Goal: Use online tool/utility: Utilize a website feature to perform a specific function

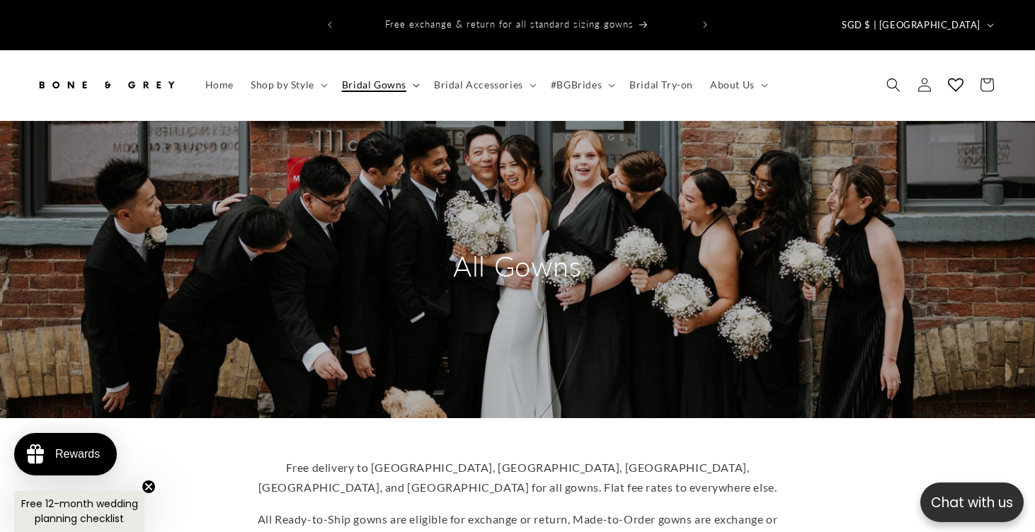
click at [373, 79] on span "Bridal Gowns" at bounding box center [374, 85] width 64 height 13
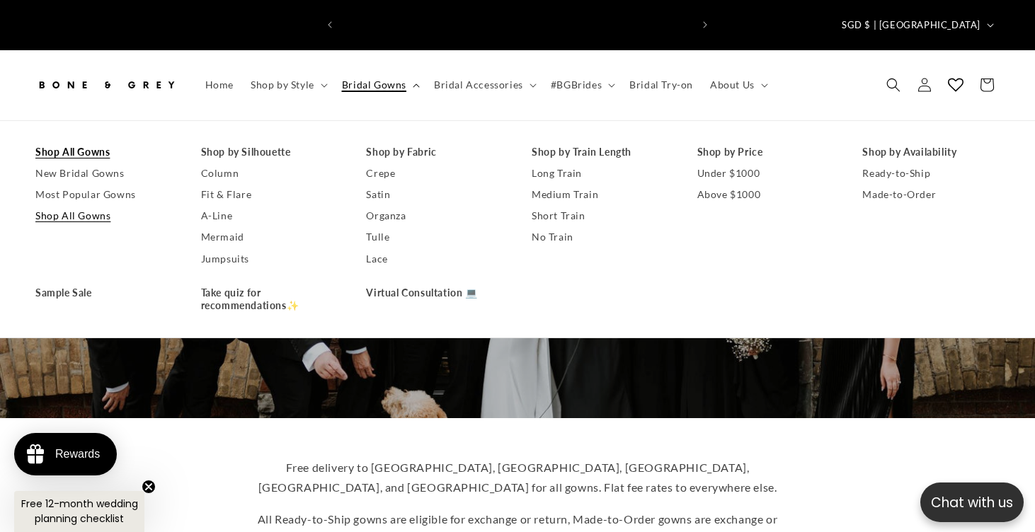
scroll to position [0, 700]
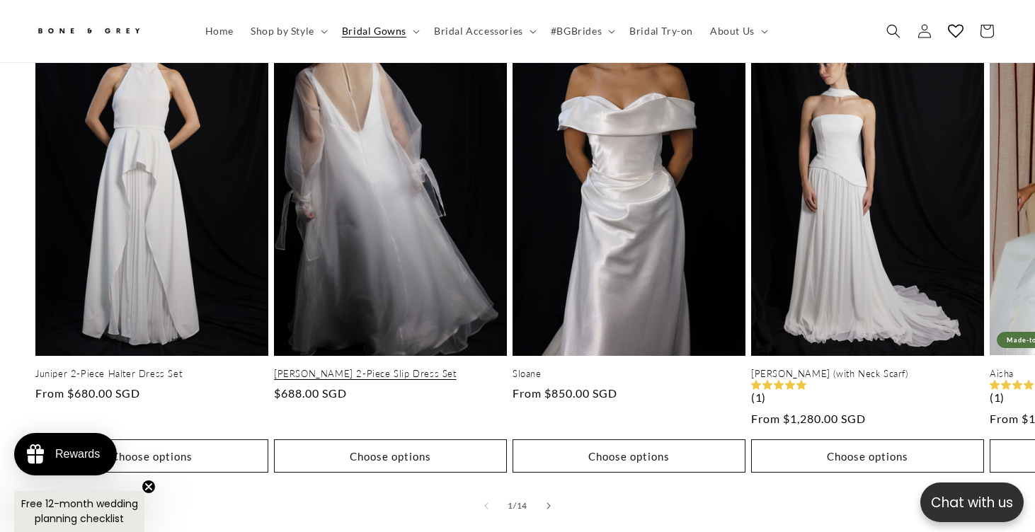
scroll to position [727, 0]
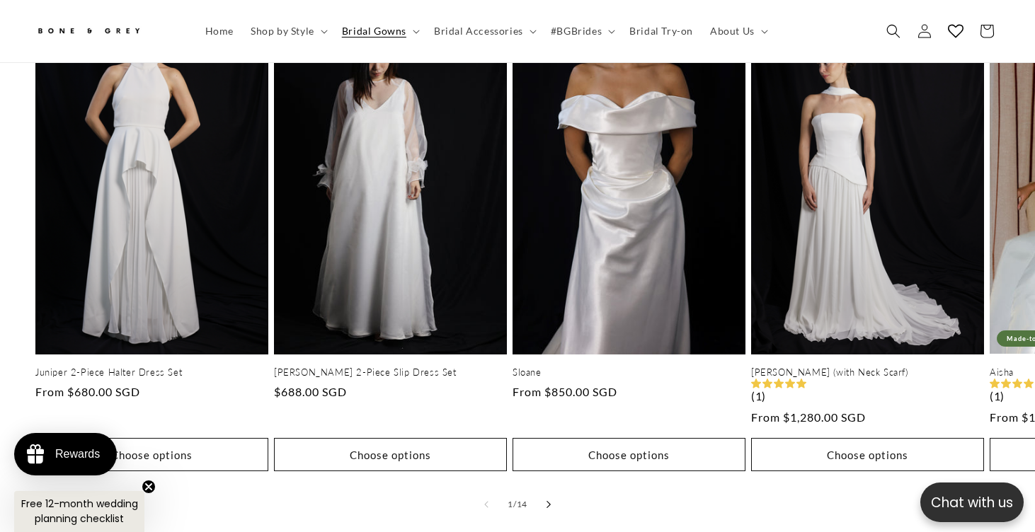
click at [554, 489] on button "Slide right" at bounding box center [548, 504] width 31 height 31
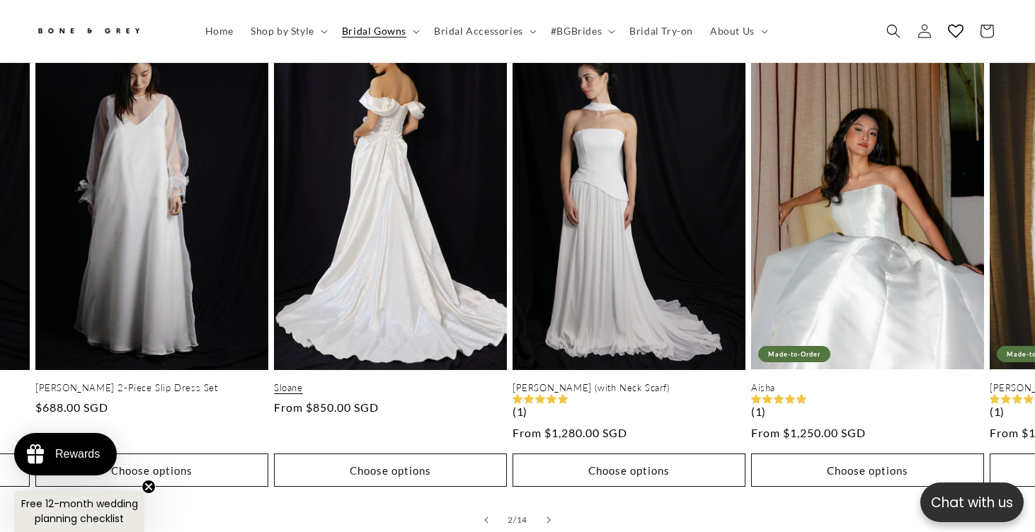
scroll to position [711, 0]
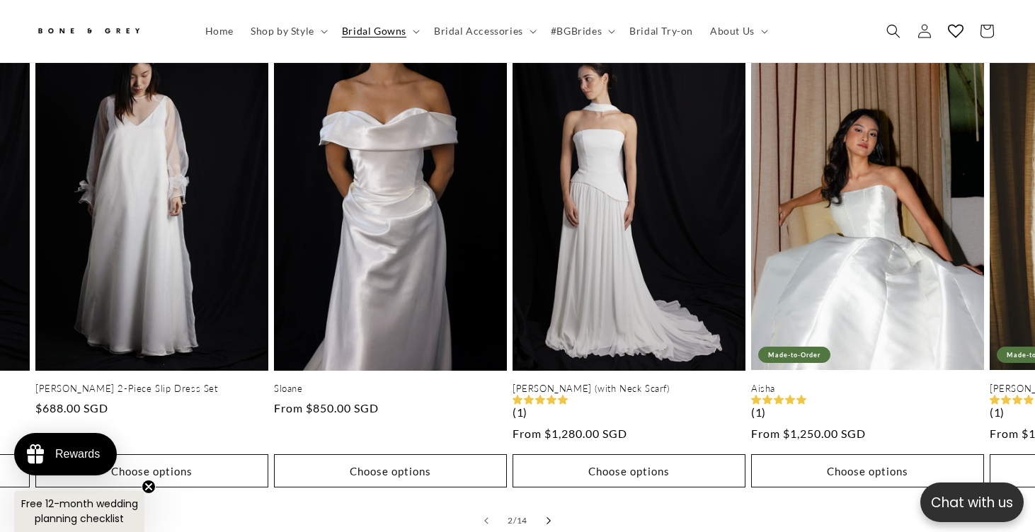
click at [551, 505] on button "Slide right" at bounding box center [548, 520] width 31 height 31
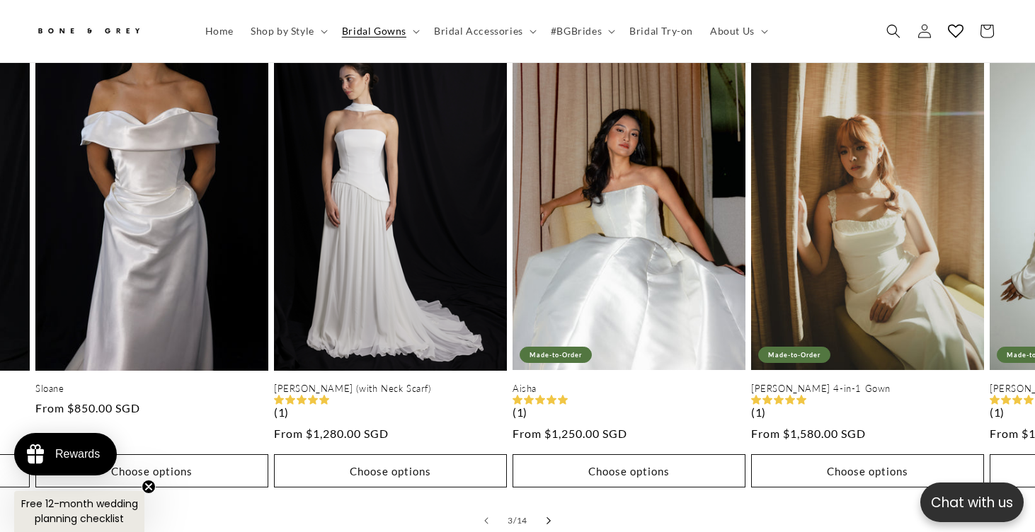
click at [551, 505] on button "Slide right" at bounding box center [548, 520] width 31 height 31
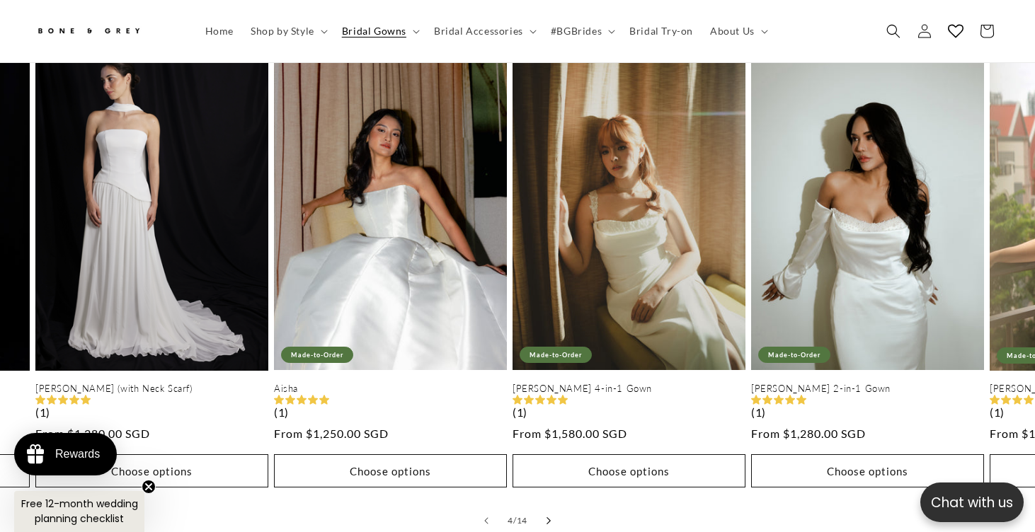
click at [551, 505] on button "Slide right" at bounding box center [548, 520] width 31 height 31
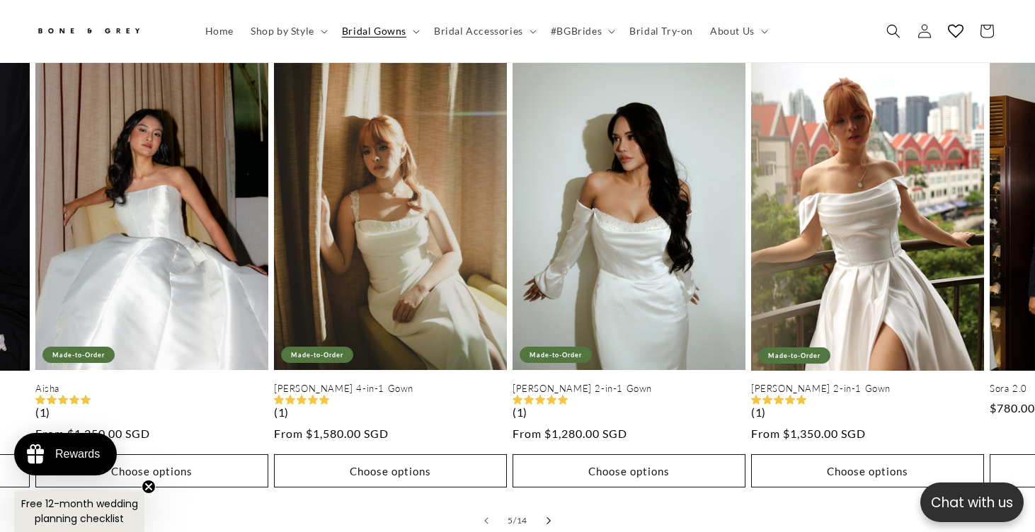
click at [551, 505] on button "Slide right" at bounding box center [548, 520] width 31 height 31
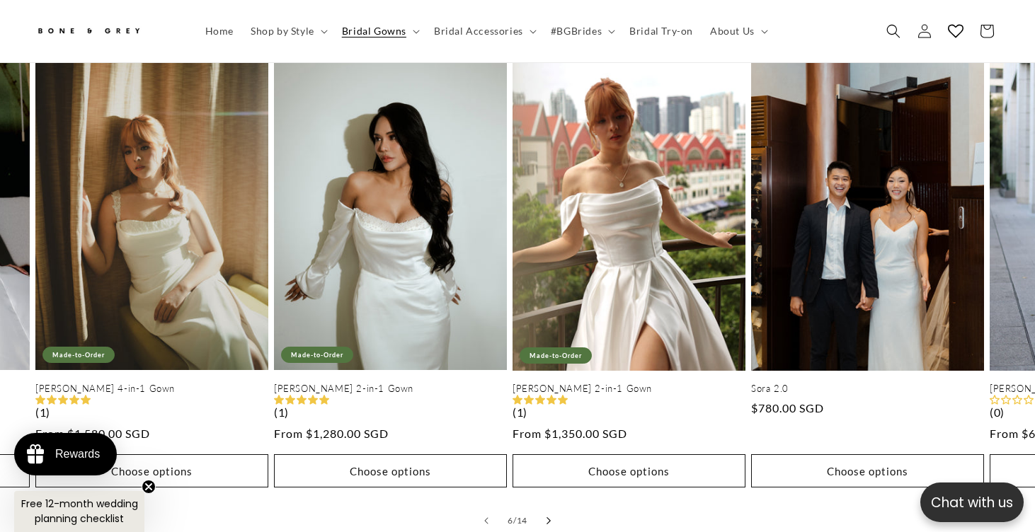
scroll to position [0, 700]
click at [551, 505] on button "Slide right" at bounding box center [548, 520] width 31 height 31
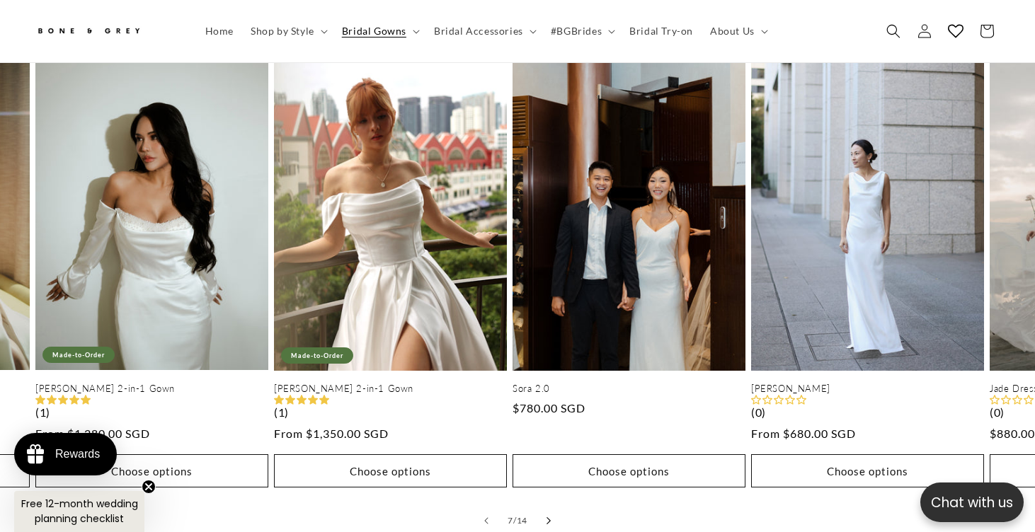
click at [551, 505] on button "Slide right" at bounding box center [548, 520] width 31 height 31
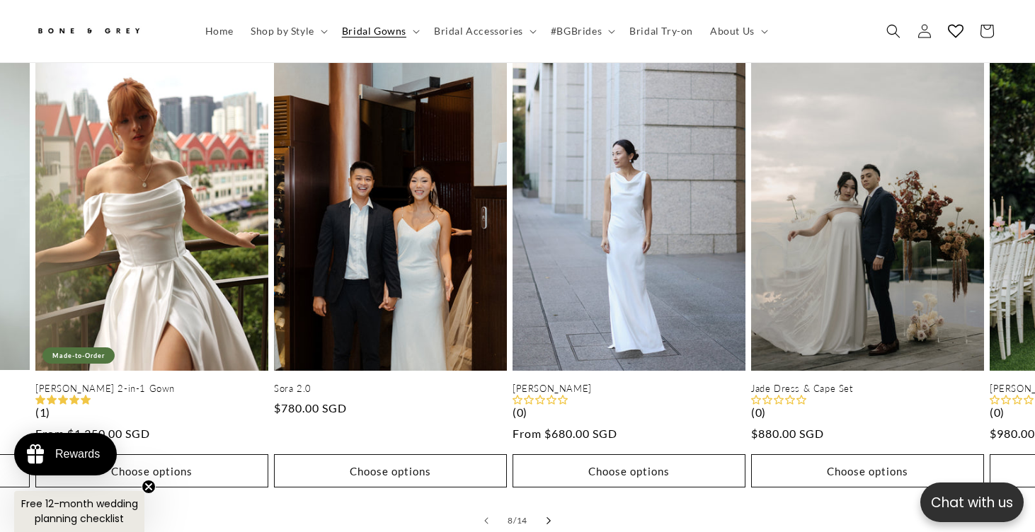
click at [551, 505] on button "Slide right" at bounding box center [548, 520] width 31 height 31
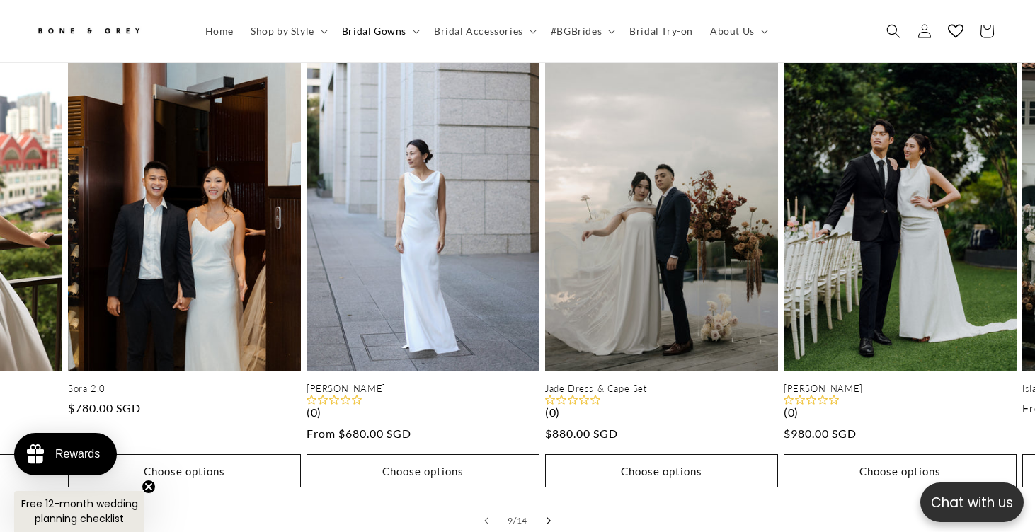
scroll to position [0, 1908]
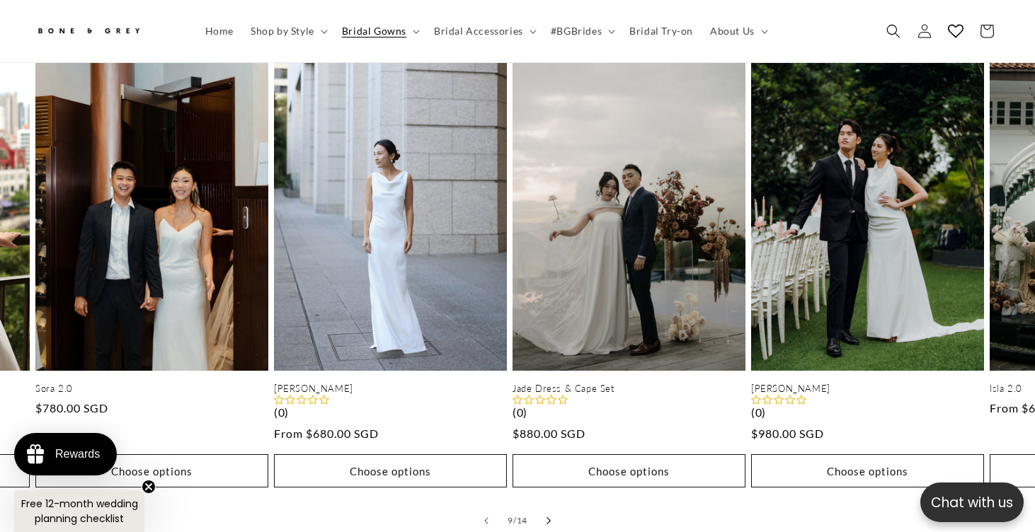
click at [551, 505] on button "Slide right" at bounding box center [548, 520] width 31 height 31
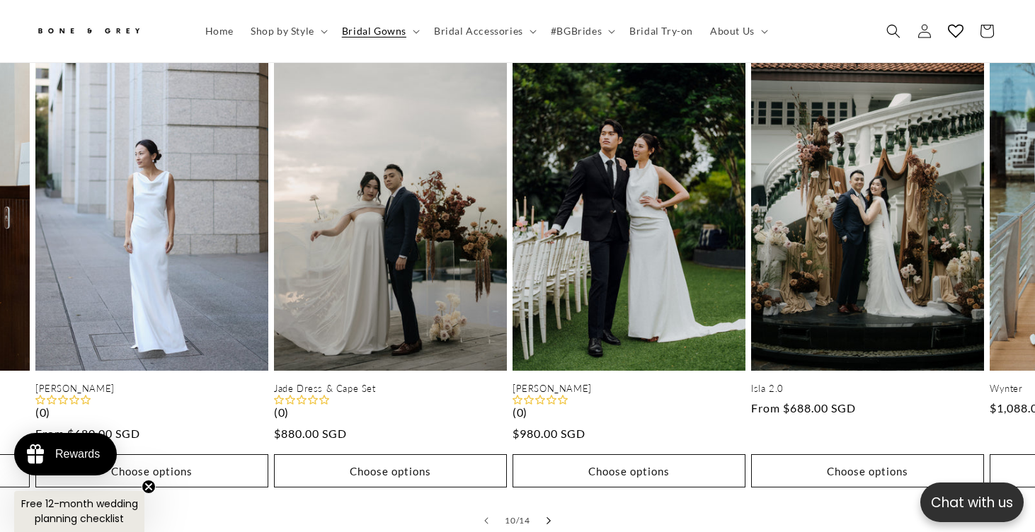
click at [551, 505] on button "Slide right" at bounding box center [548, 520] width 31 height 31
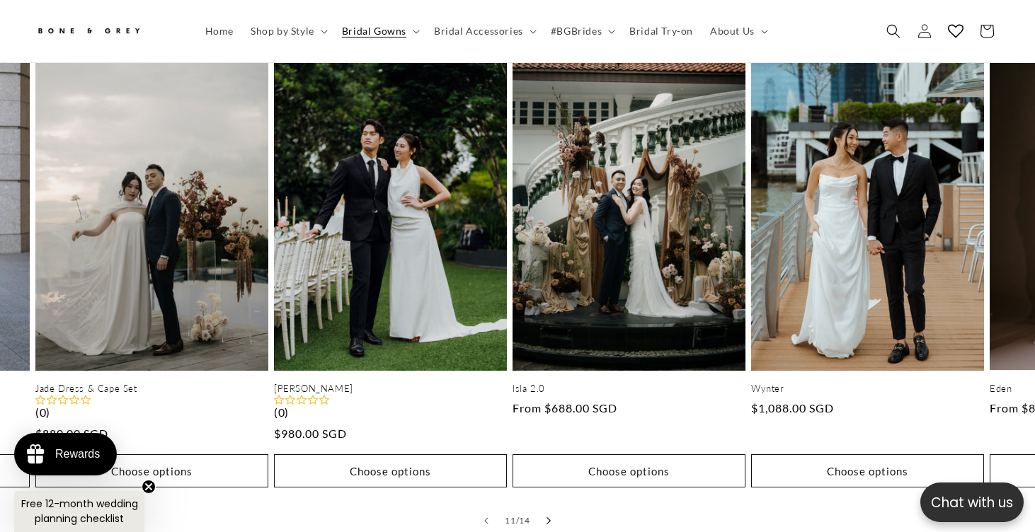
click at [551, 505] on button "Slide right" at bounding box center [548, 520] width 31 height 31
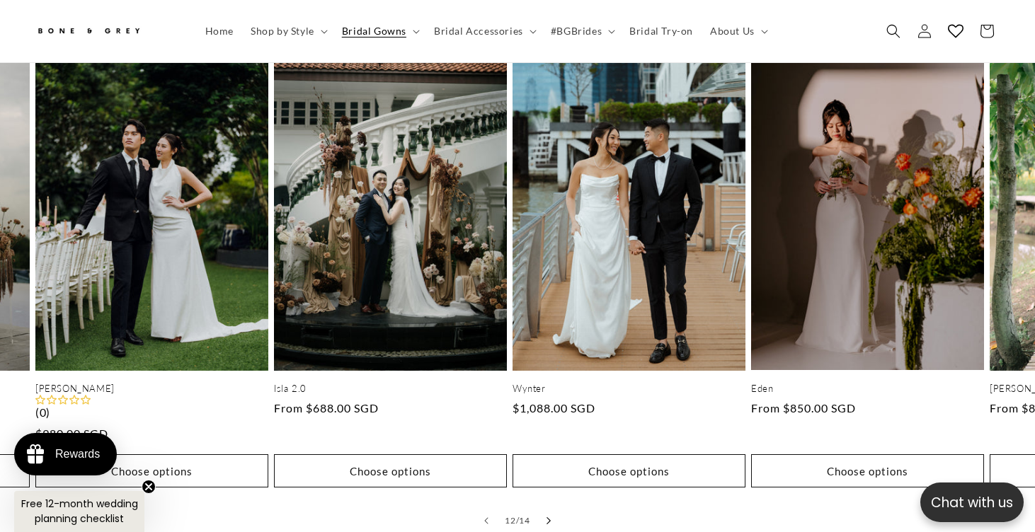
click at [551, 505] on button "Slide right" at bounding box center [548, 520] width 31 height 31
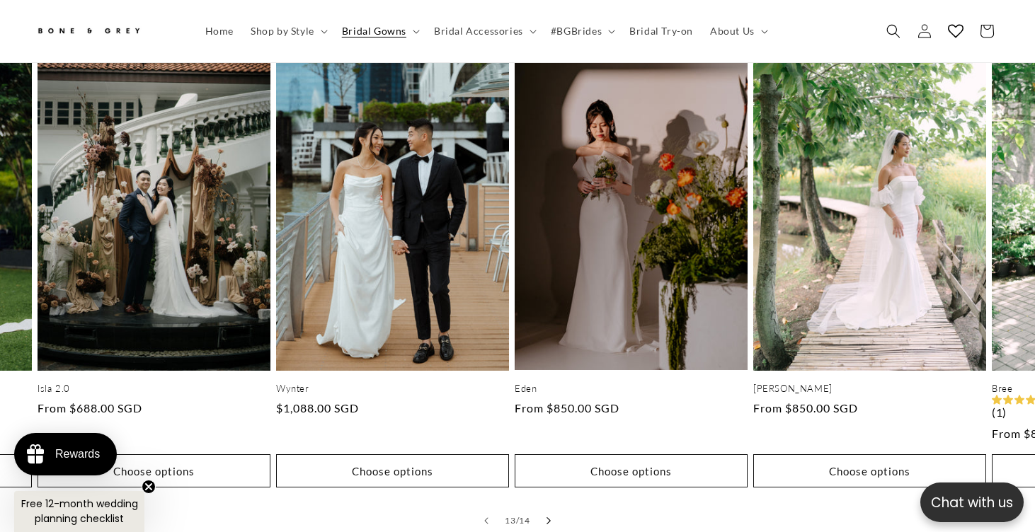
click at [551, 505] on button "Slide right" at bounding box center [548, 520] width 31 height 31
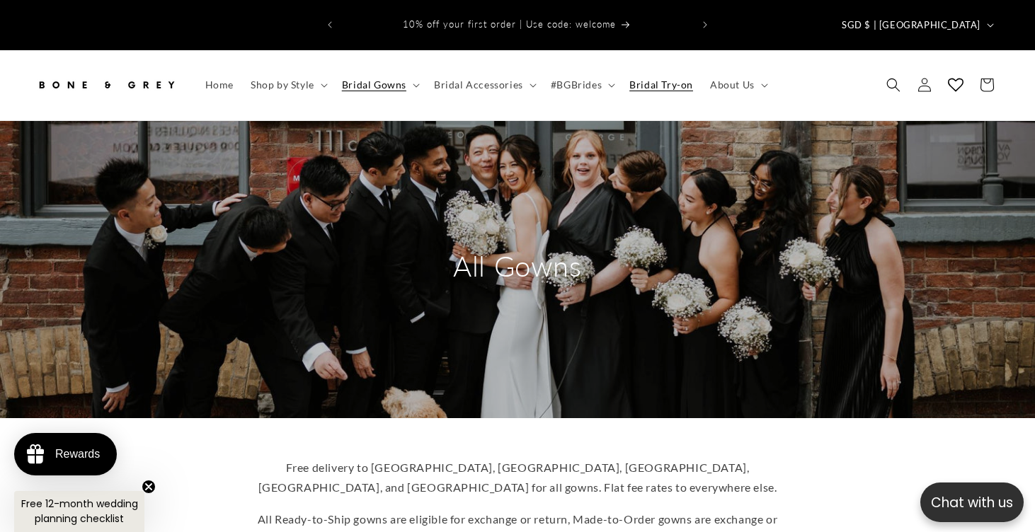
scroll to position [0, 0]
click at [643, 79] on span "Bridal Try-on" at bounding box center [661, 85] width 64 height 13
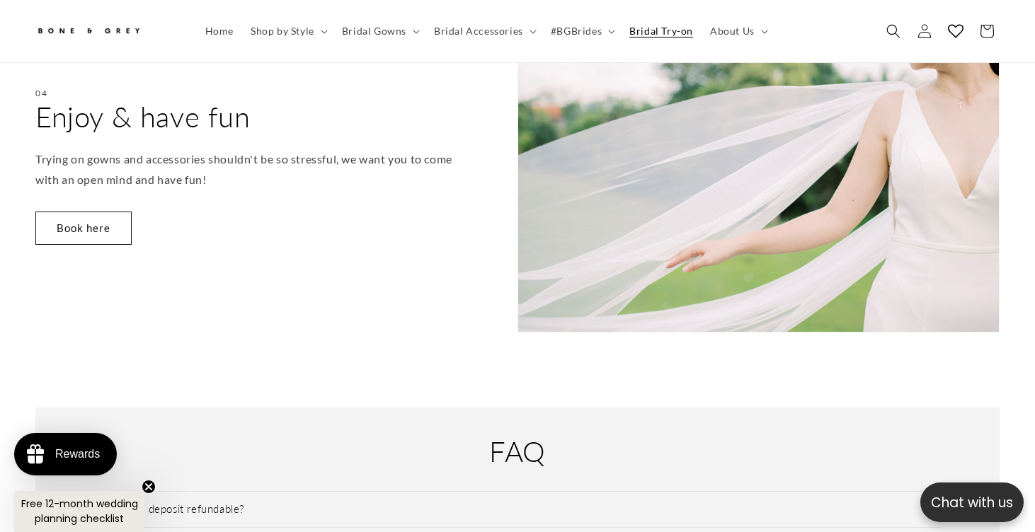
scroll to position [1559, 0]
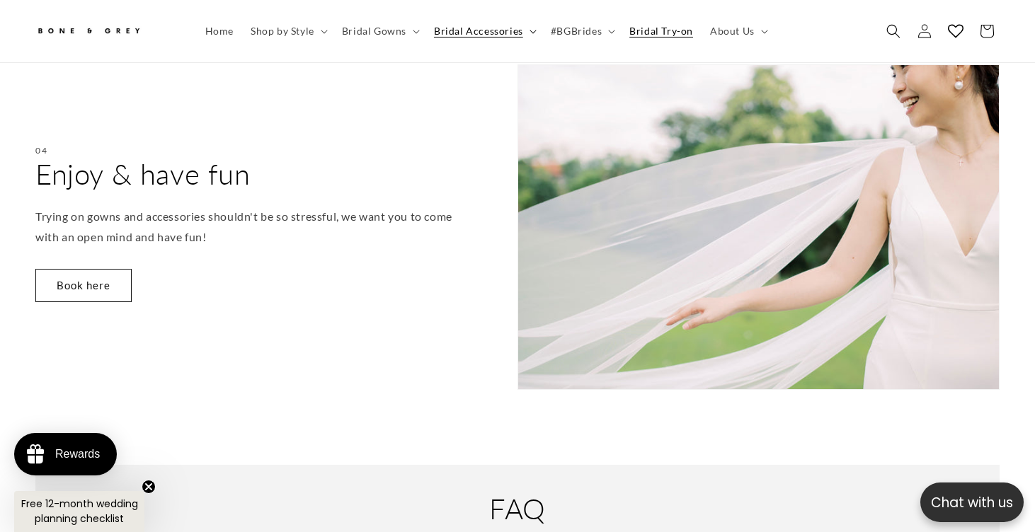
click at [489, 37] on span "Bridal Accessories" at bounding box center [478, 31] width 89 height 13
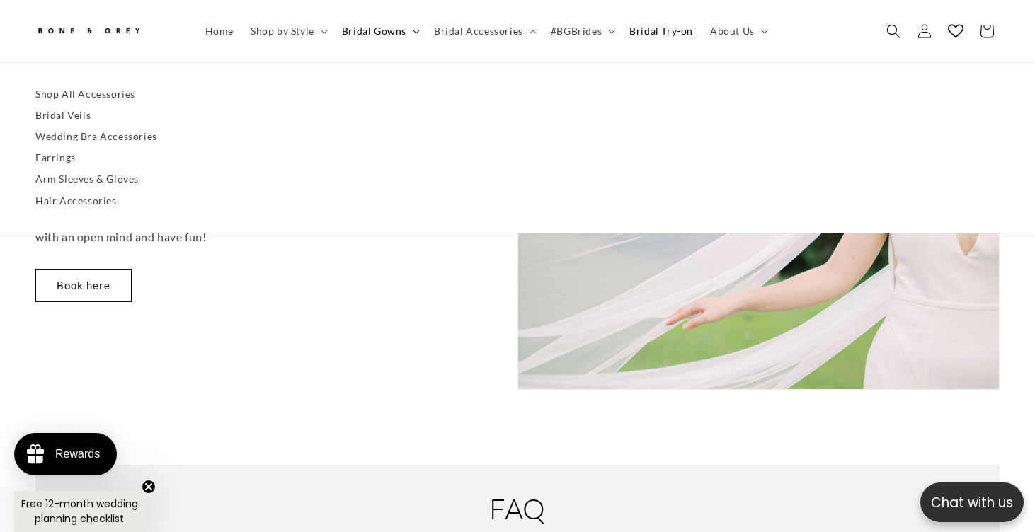
click at [391, 29] on span "Bridal Gowns" at bounding box center [374, 31] width 64 height 13
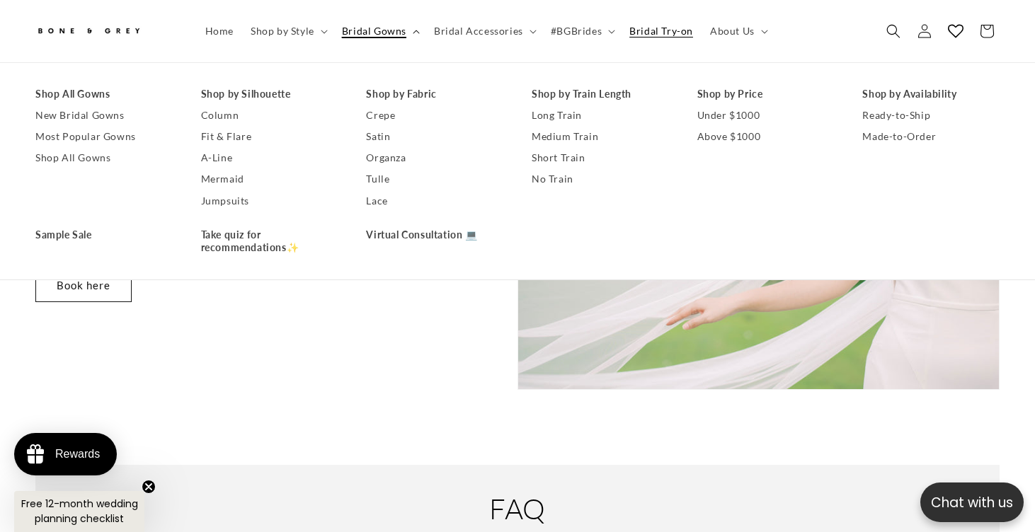
scroll to position [0, 0]
click at [217, 258] on div "Shop All Gowns New Bridal Gowns Most Popular Gowns Shop All Gowns Shop by Silho…" at bounding box center [517, 171] width 1035 height 219
click at [222, 251] on link "Take quiz for recommendations✨" at bounding box center [269, 241] width 137 height 34
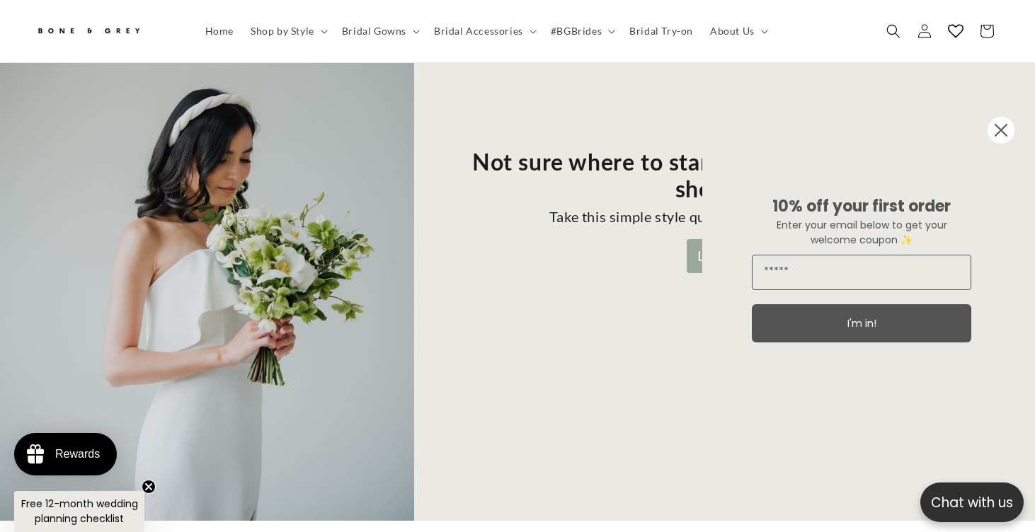
scroll to position [217, 0]
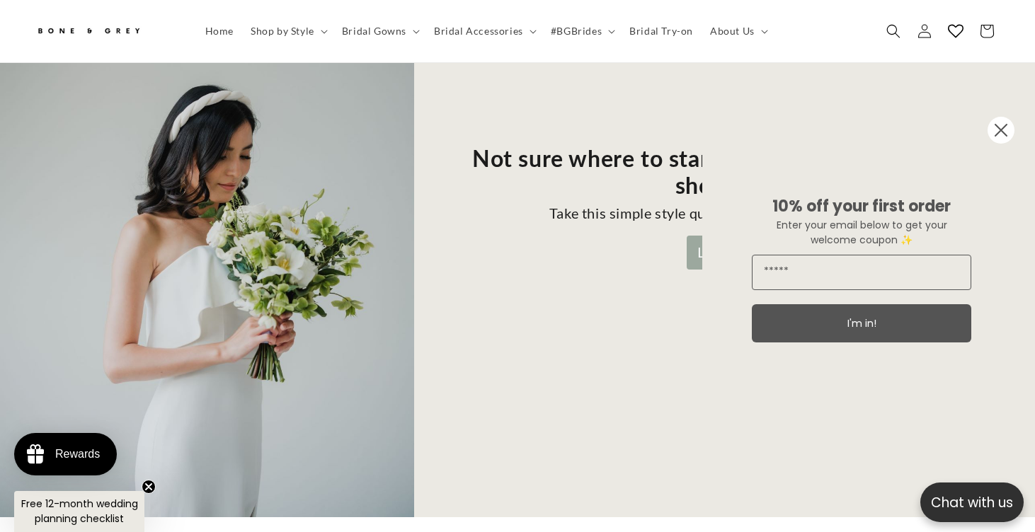
click at [1009, 122] on circle "Close dialog" at bounding box center [1000, 130] width 27 height 27
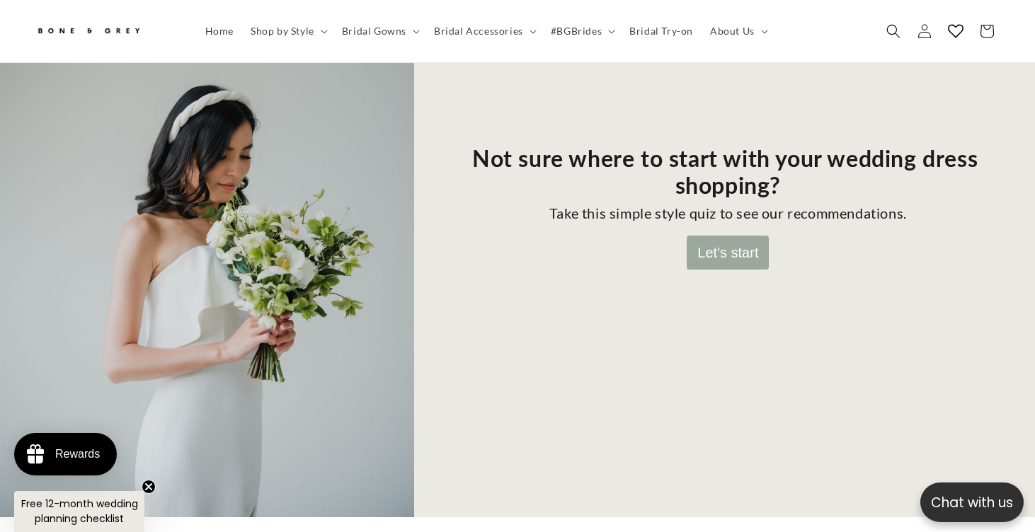
scroll to position [0, 700]
click at [719, 235] on button "Let's start" at bounding box center [728, 252] width 82 height 34
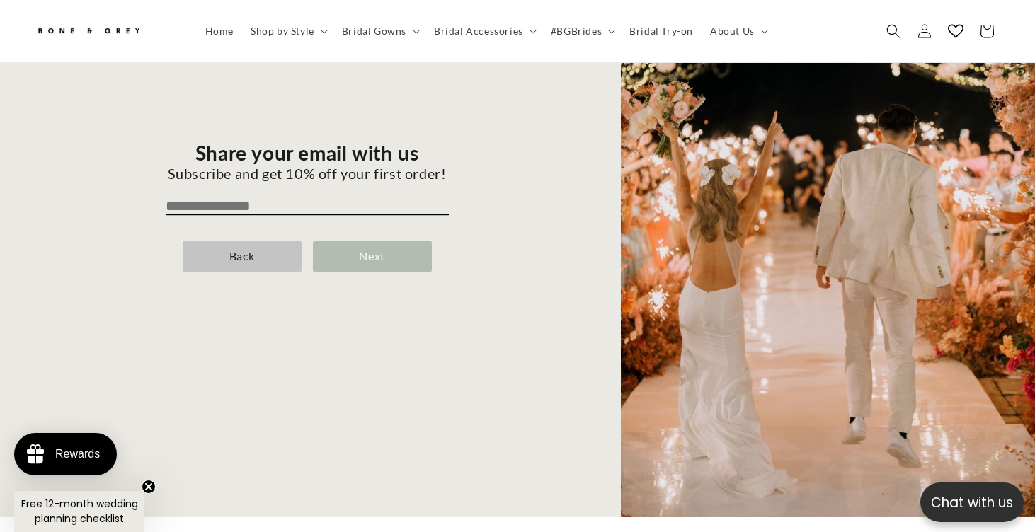
click at [371, 241] on div "Next" at bounding box center [372, 257] width 119 height 32
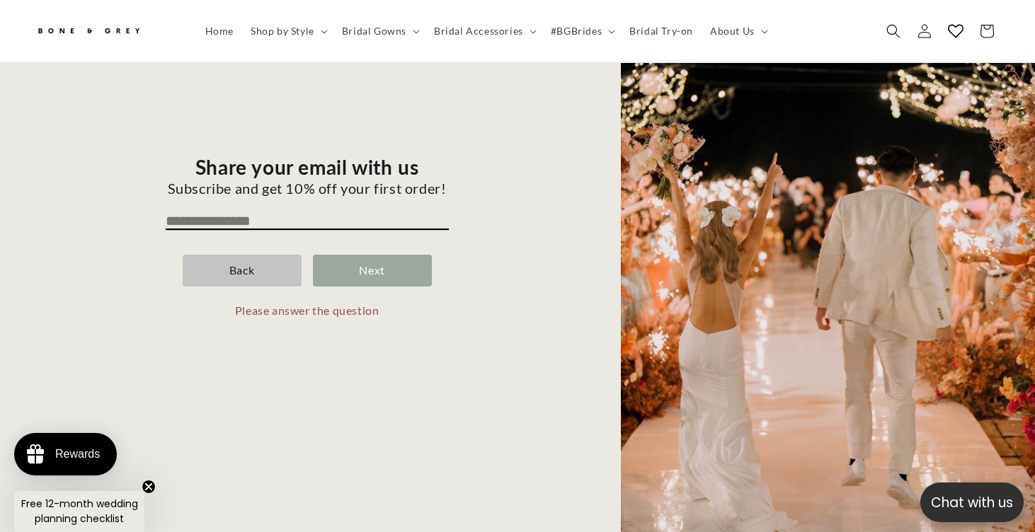
scroll to position [0, 0]
click at [361, 178] on div "Share your email with us Subscribe and get 10% off your first order! Back Next …" at bounding box center [306, 249] width 563 height 588
click at [357, 213] on input "email" at bounding box center [307, 221] width 283 height 17
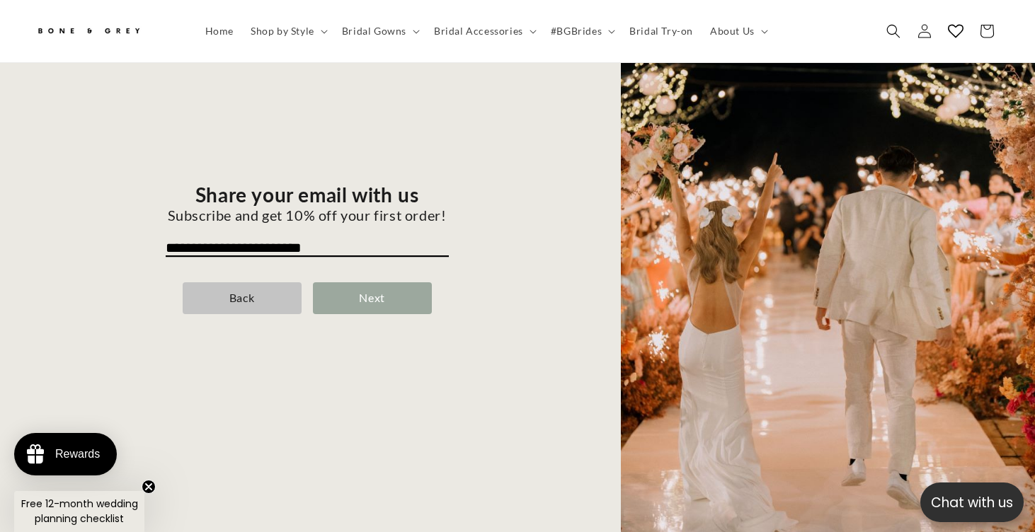
type input "**********"
click at [365, 282] on div "Next" at bounding box center [372, 298] width 119 height 32
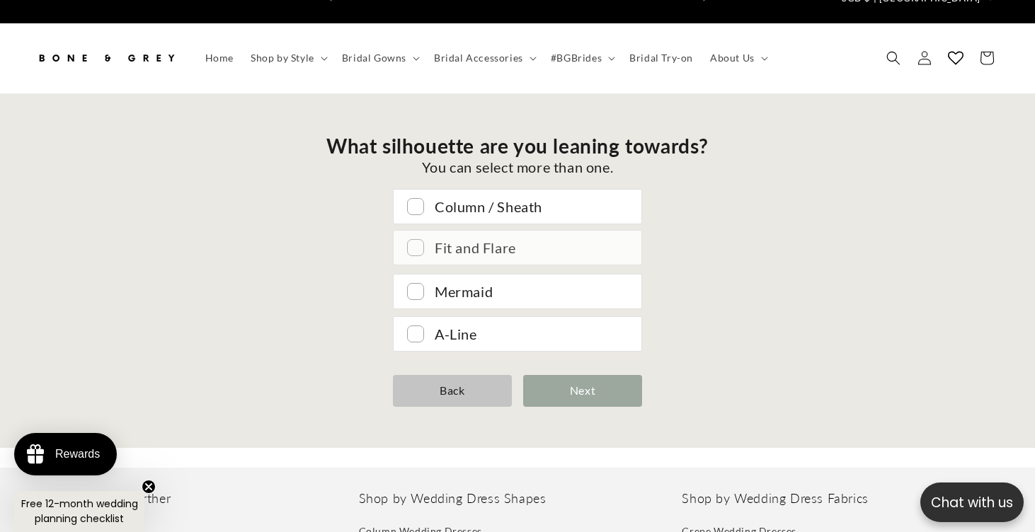
scroll to position [0, 350]
click at [442, 235] on div "Fit and Flare" at bounding box center [531, 247] width 193 height 25
click at [522, 193] on div "Column / Sheath" at bounding box center [531, 205] width 193 height 25
click at [548, 323] on div "A-Line" at bounding box center [518, 333] width 248 height 34
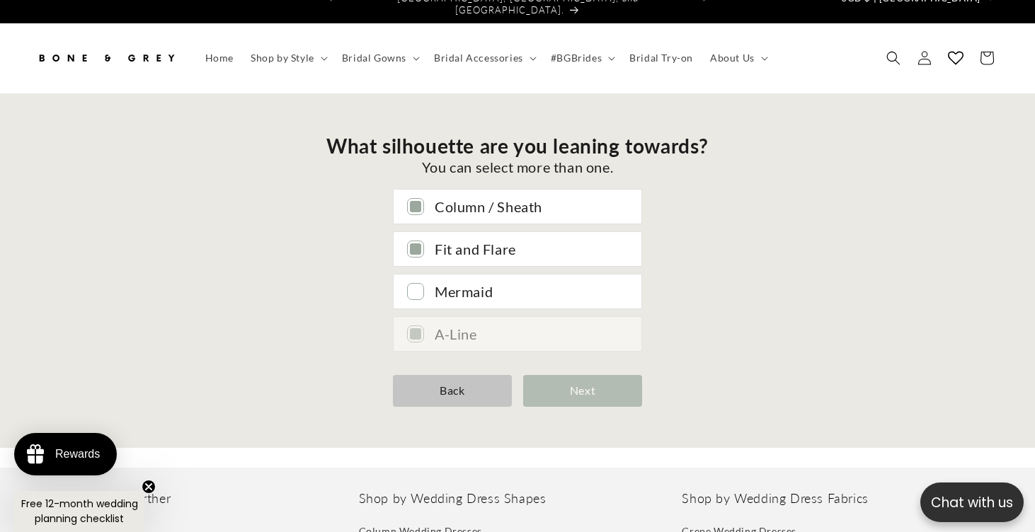
click at [573, 375] on div "Next" at bounding box center [582, 391] width 119 height 32
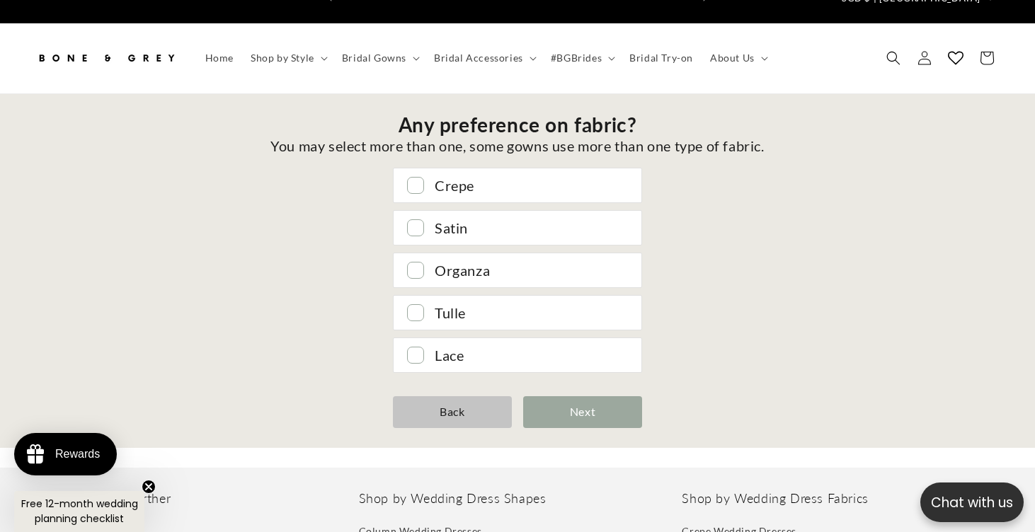
scroll to position [0, 0]
click at [420, 170] on div "Crepe" at bounding box center [518, 184] width 248 height 34
click at [420, 223] on div "Crepe Satin Organza Tulle Lace" at bounding box center [517, 270] width 798 height 204
click at [416, 219] on div at bounding box center [416, 227] width 16 height 16
click at [416, 261] on div at bounding box center [416, 269] width 16 height 16
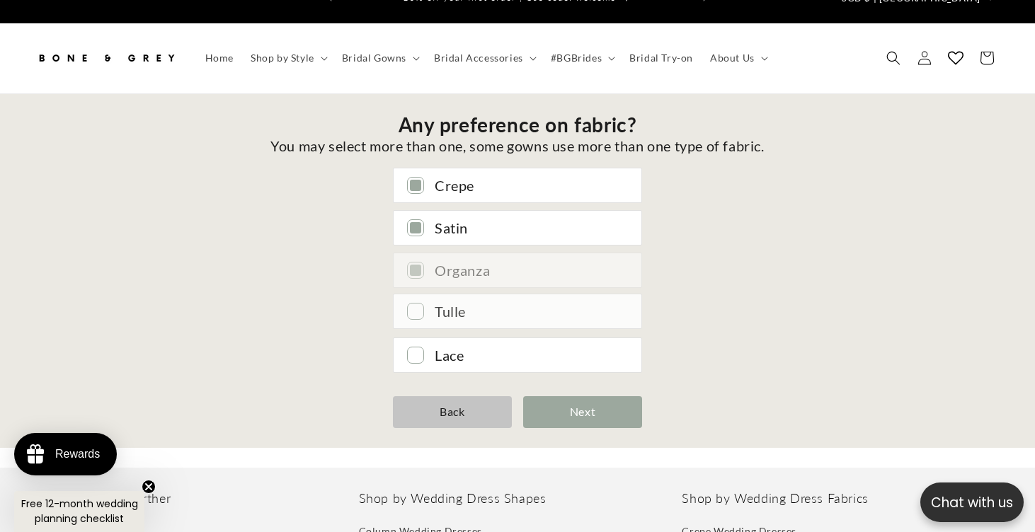
click at [419, 304] on div at bounding box center [416, 312] width 16 height 16
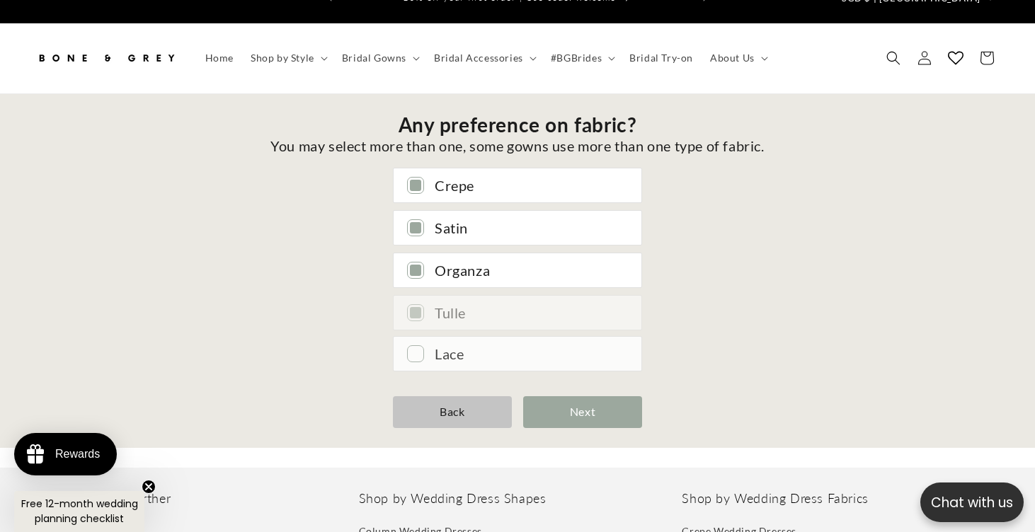
click at [417, 346] on div at bounding box center [416, 354] width 16 height 16
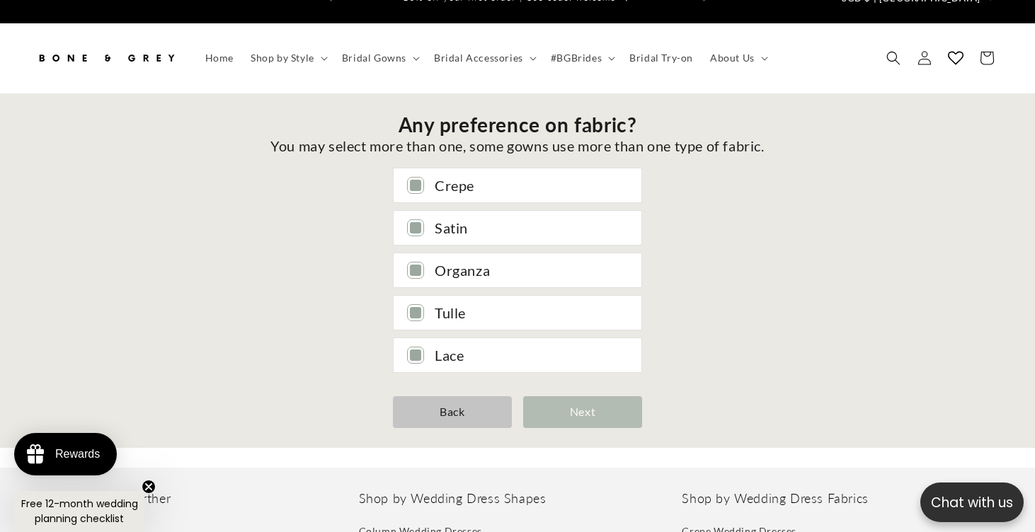
click at [561, 396] on div "Next" at bounding box center [582, 412] width 119 height 32
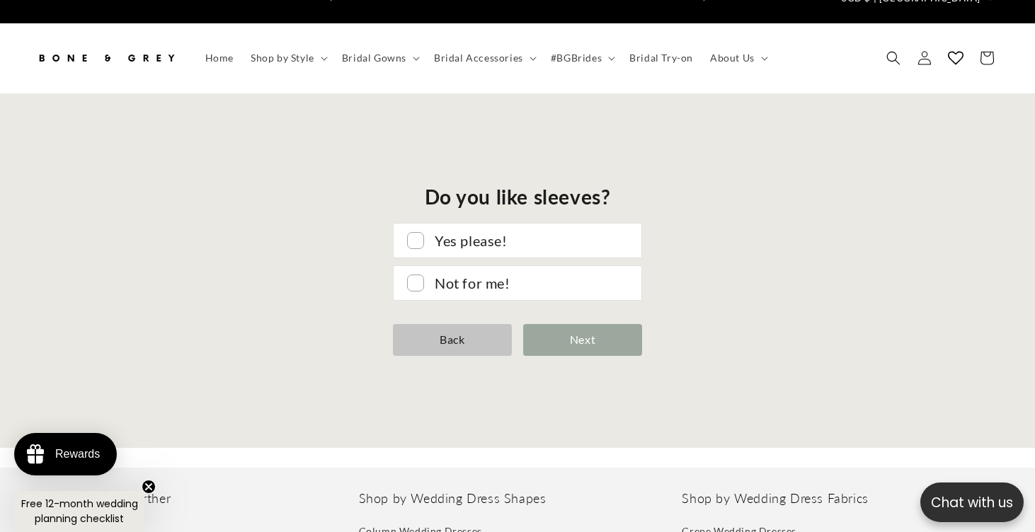
scroll to position [0, 350]
click at [488, 227] on div "Yes please!" at bounding box center [531, 239] width 193 height 25
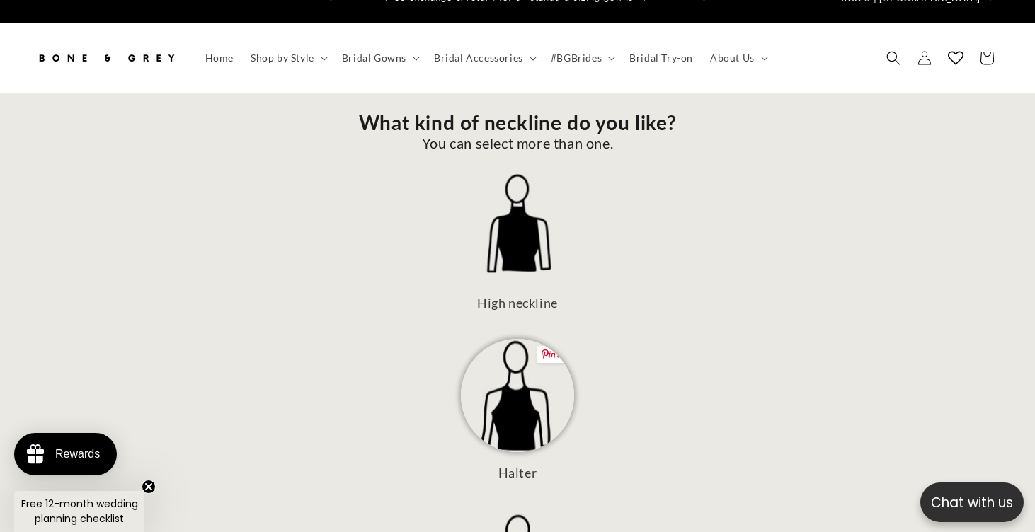
click at [555, 339] on img at bounding box center [517, 395] width 113 height 113
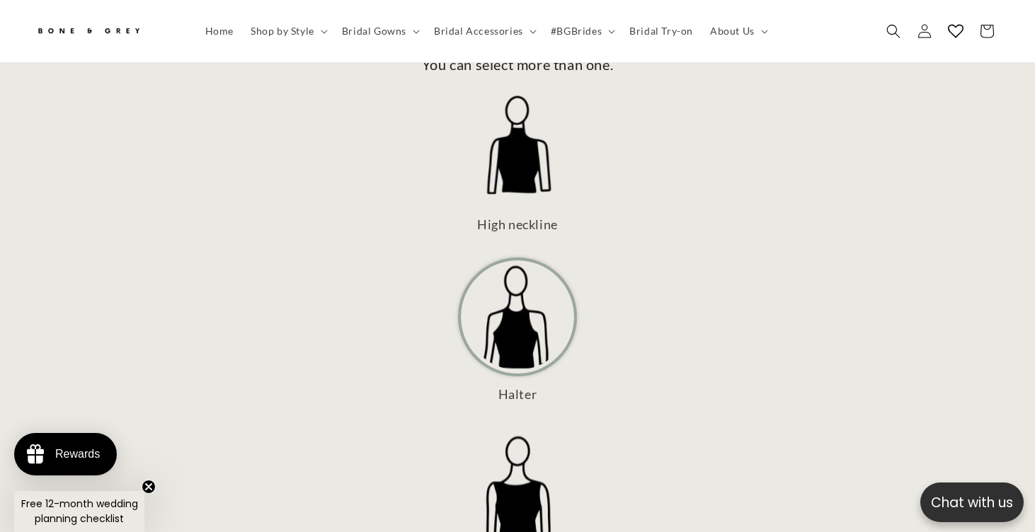
scroll to position [110, 0]
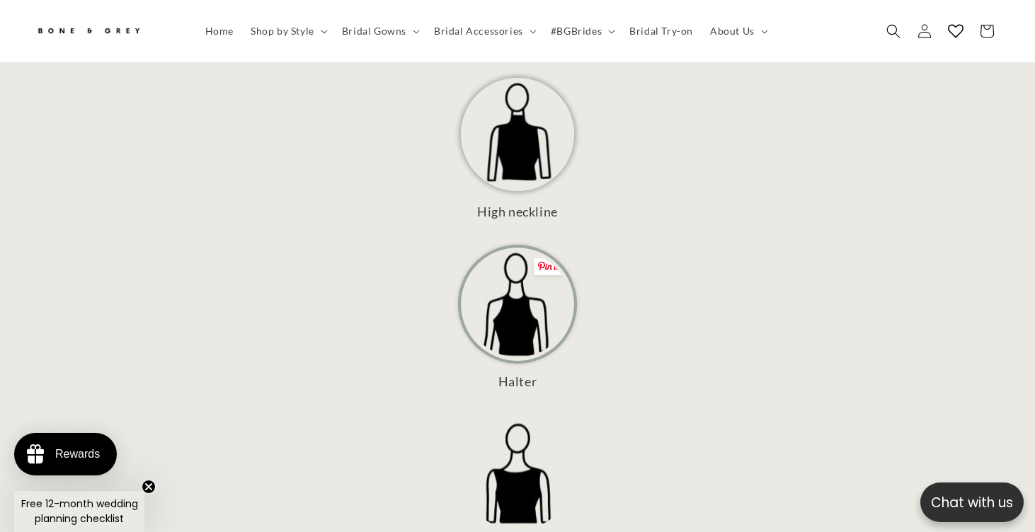
click at [524, 112] on img at bounding box center [517, 134] width 113 height 113
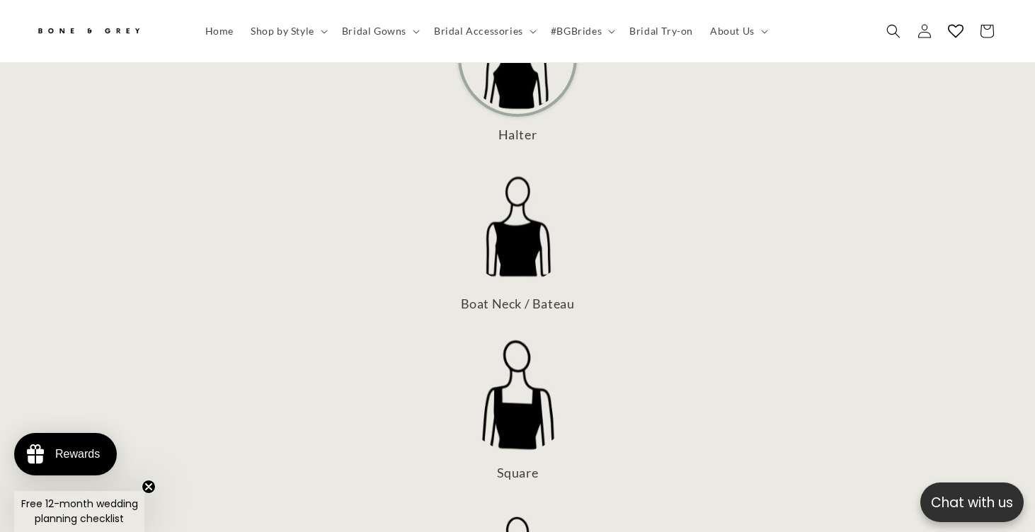
scroll to position [359, 0]
click at [524, 227] on img at bounding box center [517, 224] width 113 height 113
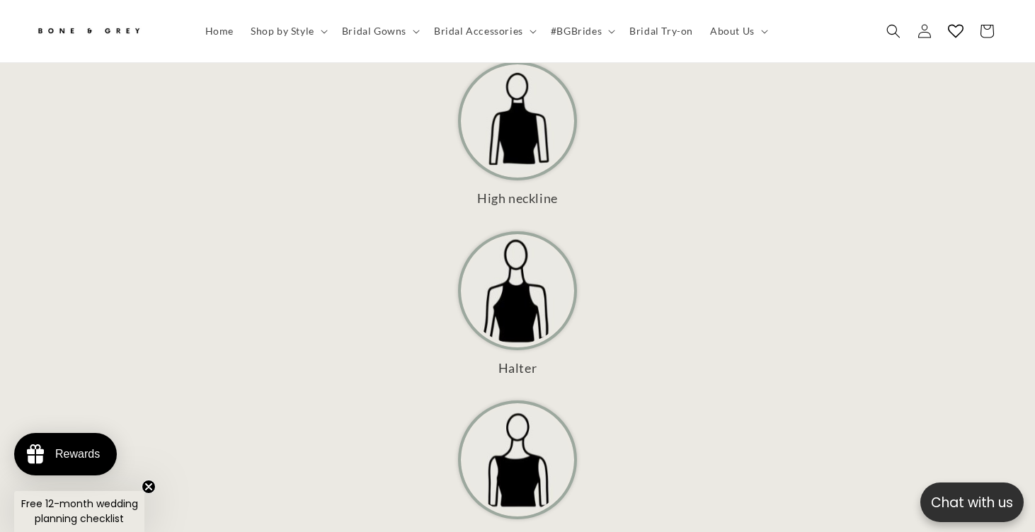
scroll to position [119, 0]
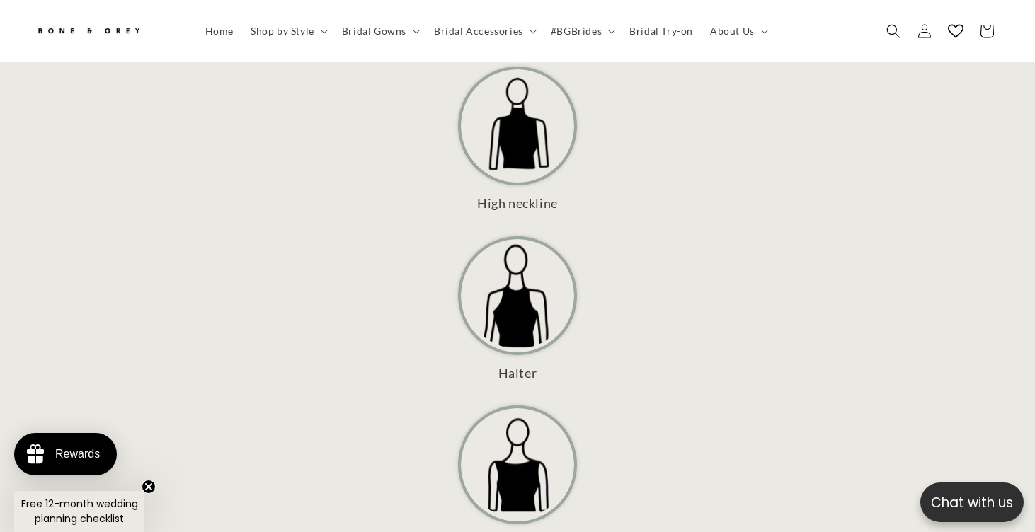
click at [544, 290] on img at bounding box center [517, 296] width 106 height 106
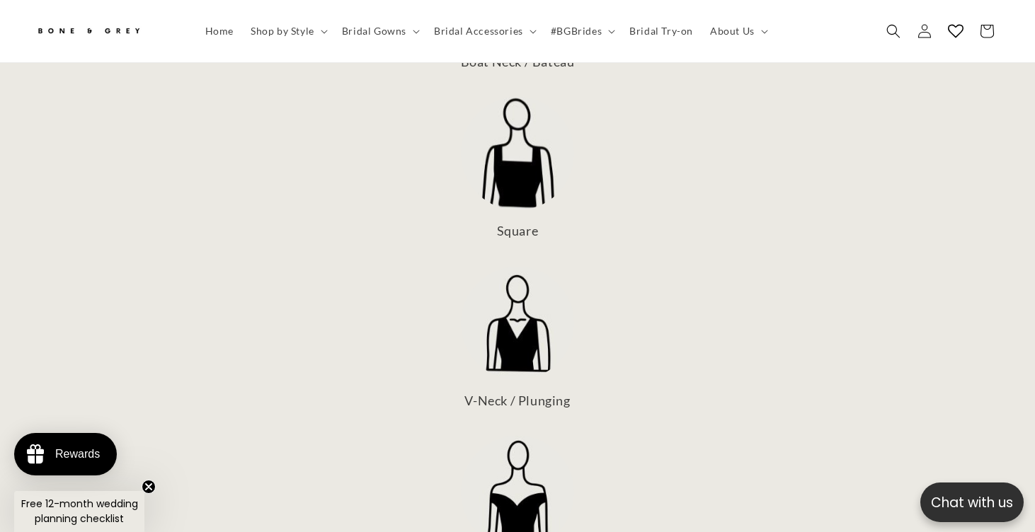
scroll to position [0, 0]
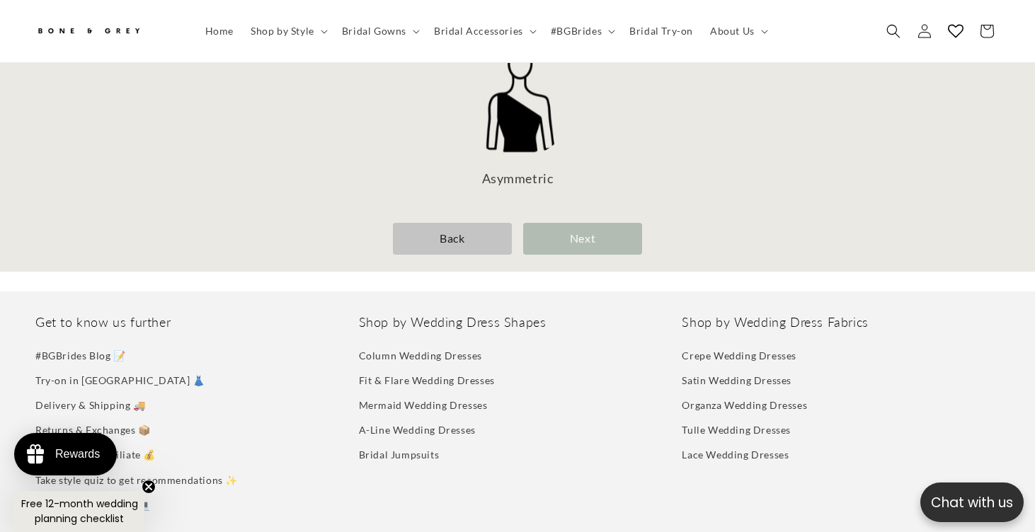
click at [612, 223] on div "Next" at bounding box center [582, 239] width 119 height 32
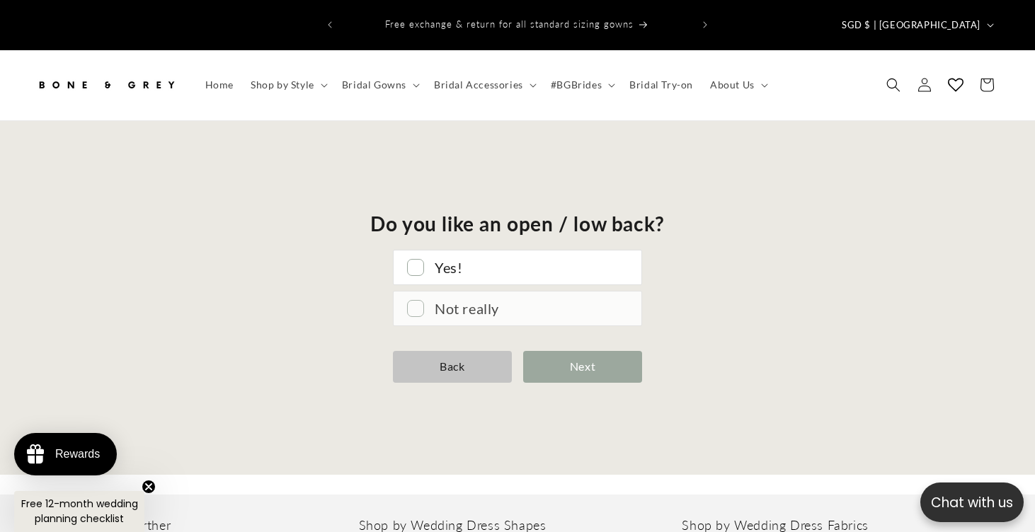
click at [556, 296] on div "Not really" at bounding box center [531, 308] width 193 height 25
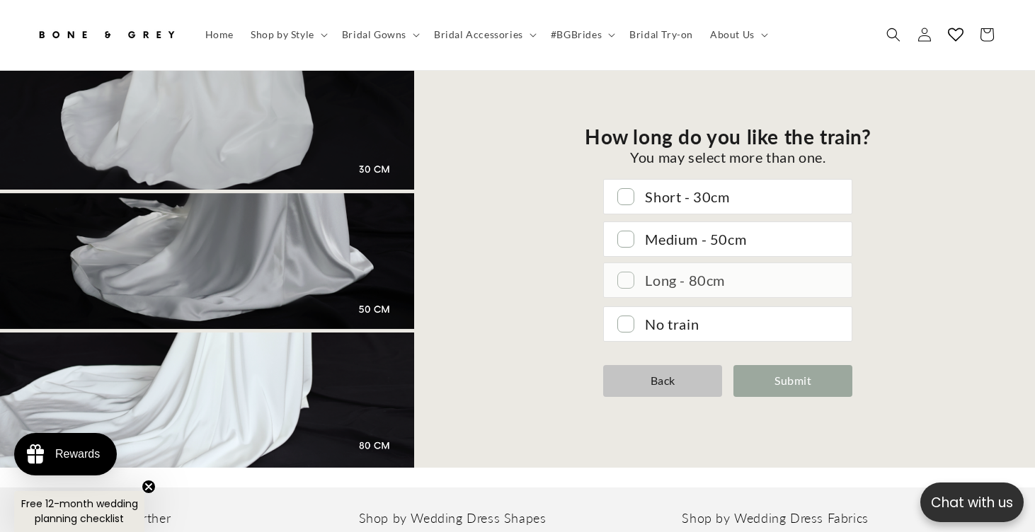
scroll to position [0, 700]
click at [673, 268] on div "Long - 80cm" at bounding box center [741, 280] width 193 height 25
click at [755, 365] on div "Submit" at bounding box center [792, 381] width 119 height 32
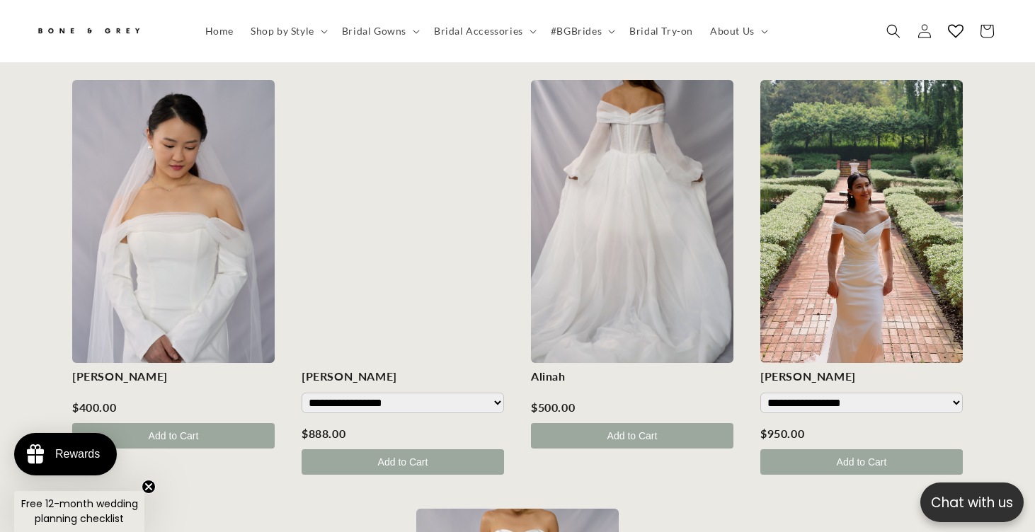
click at [464, 195] on div at bounding box center [403, 221] width 202 height 283
